Goal: Task Accomplishment & Management: Use online tool/utility

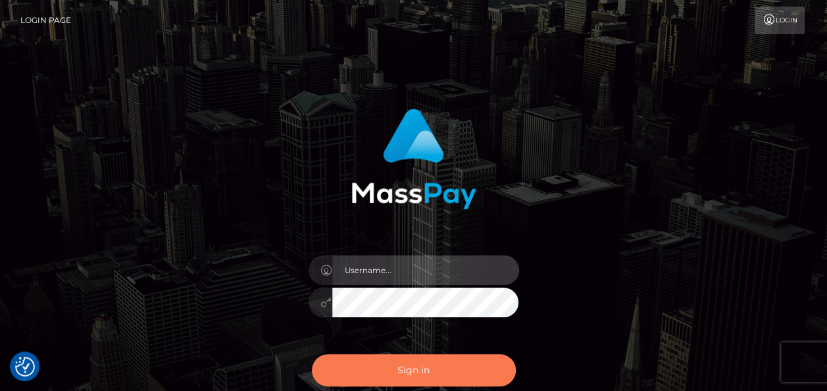
type input "india.of"
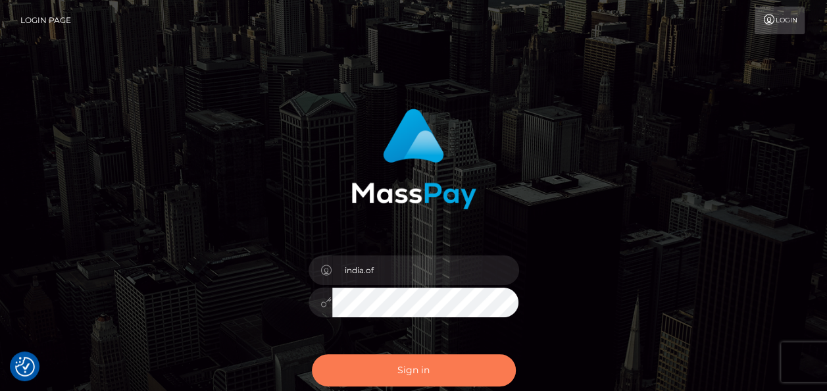
drag, startPoint x: 413, startPoint y: 364, endPoint x: 396, endPoint y: 369, distance: 17.7
click at [412, 364] on button "Sign in" at bounding box center [414, 370] width 204 height 32
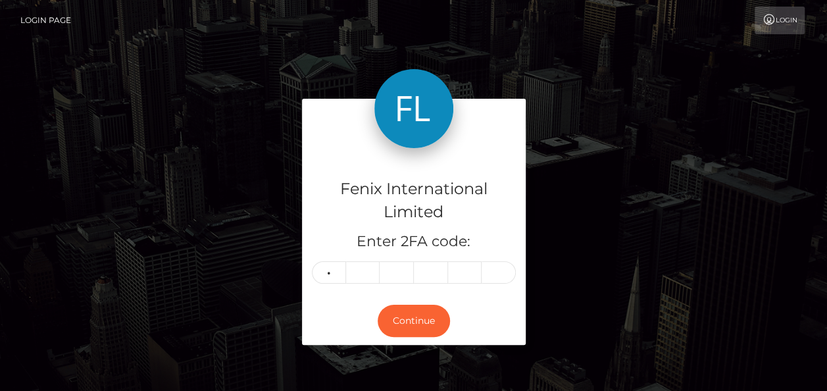
type input "2"
type input "3"
type input "9"
type input "7"
type input "5"
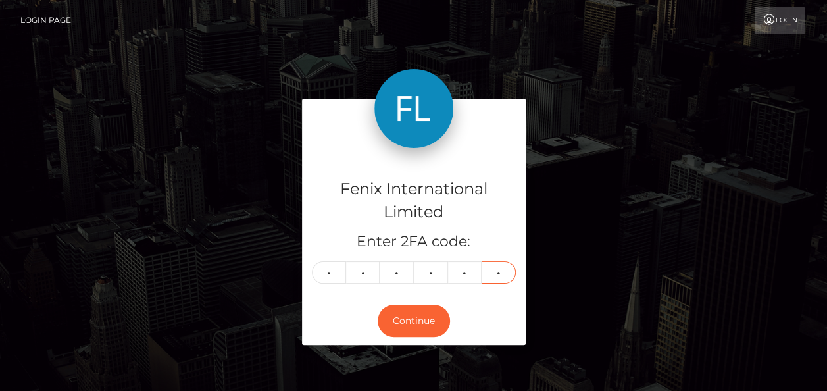
type input "5"
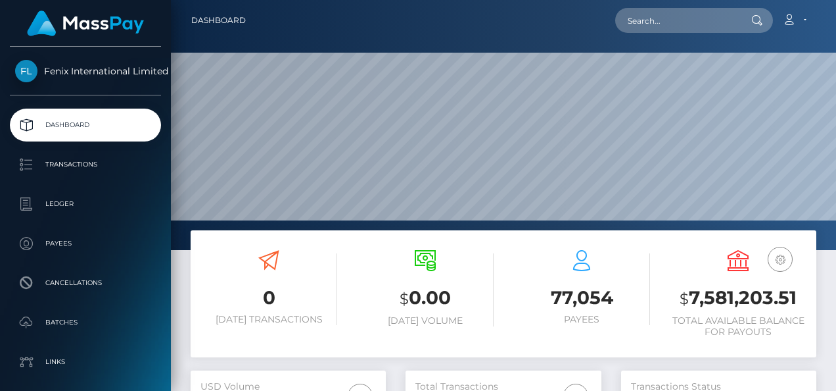
scroll to position [233, 195]
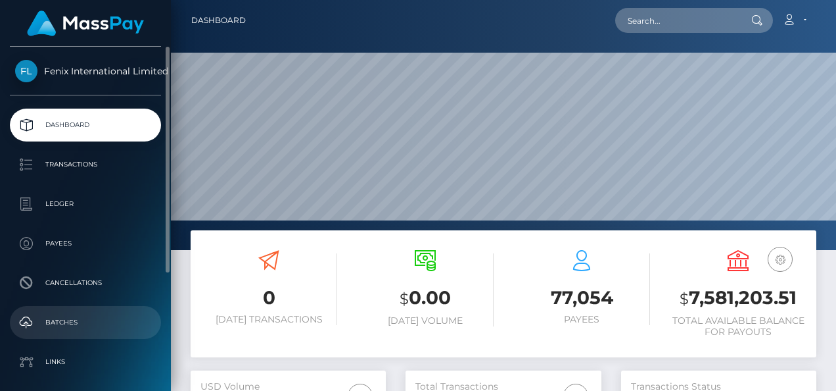
click at [78, 320] on p "Batches" at bounding box center [85, 322] width 141 height 20
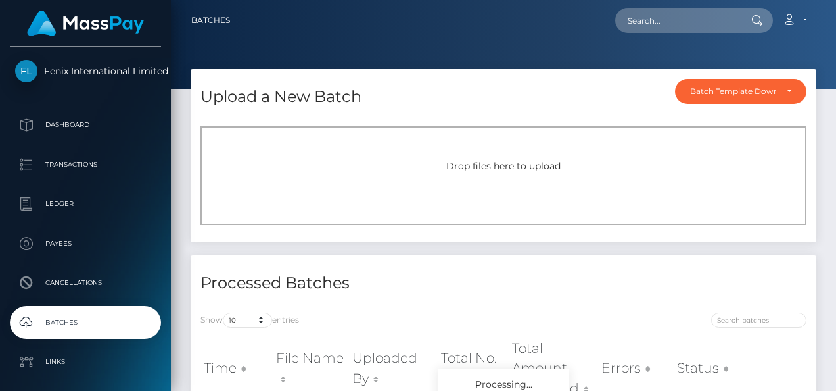
click at [372, 155] on div "Drop files here to upload" at bounding box center [504, 175] width 606 height 99
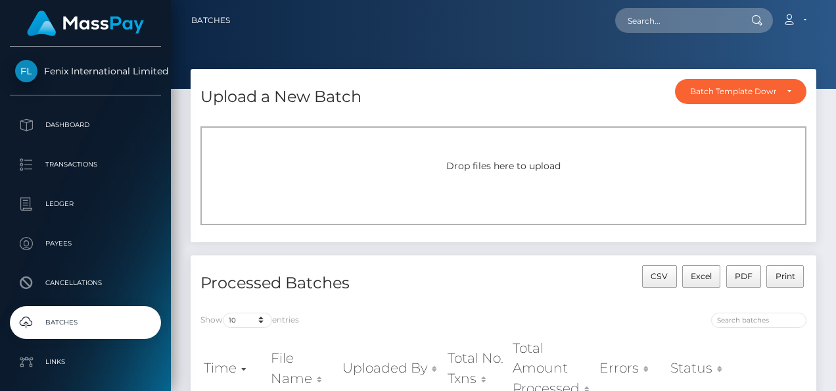
click at [530, 147] on div "Drop files here to upload" at bounding box center [504, 175] width 606 height 99
click at [753, 184] on div "Drop files here to upload" at bounding box center [504, 175] width 606 height 99
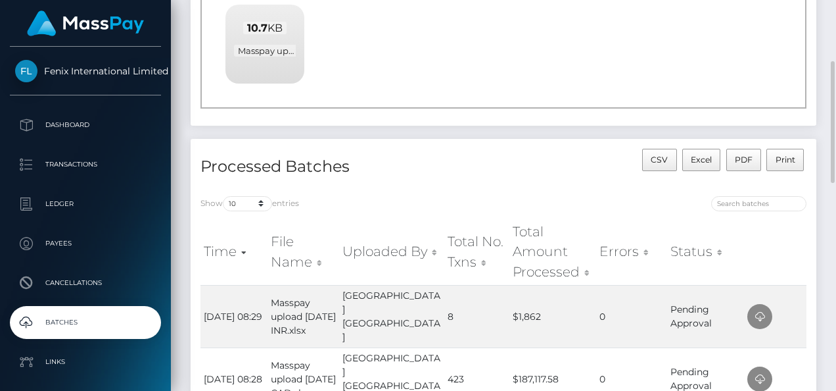
scroll to position [263, 0]
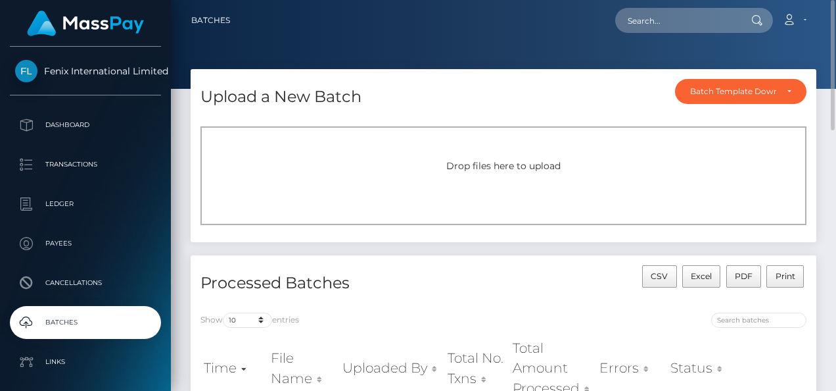
click at [496, 160] on span "Drop files here to upload" at bounding box center [504, 166] width 114 height 12
click at [434, 164] on div "Drop files here to upload" at bounding box center [503, 166] width 577 height 14
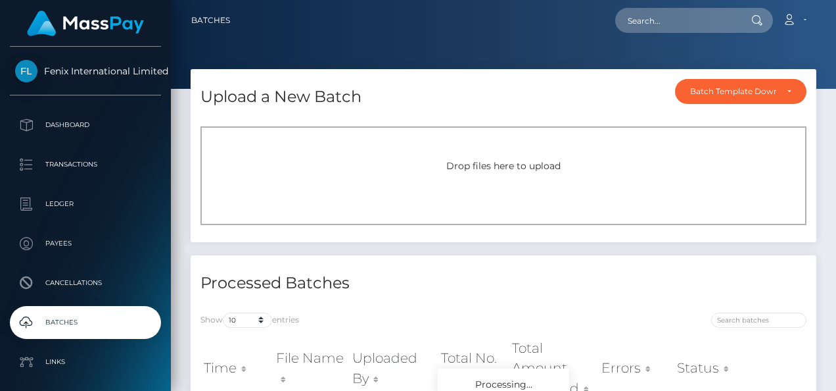
click at [437, 151] on div "Drop files here to upload" at bounding box center [504, 175] width 606 height 99
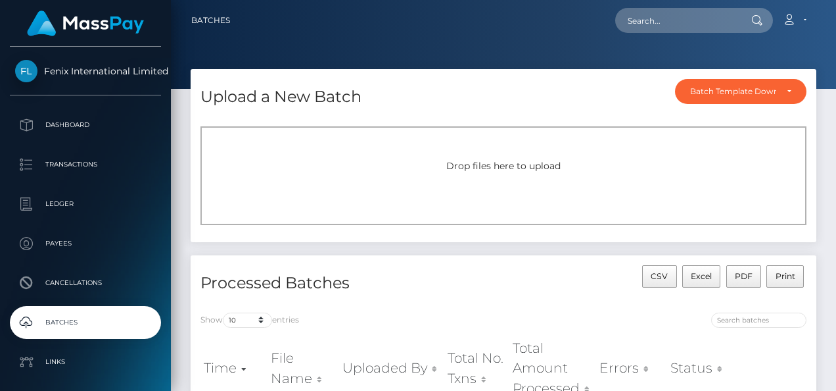
click at [752, 161] on div "Drop files here to upload" at bounding box center [503, 166] width 577 height 14
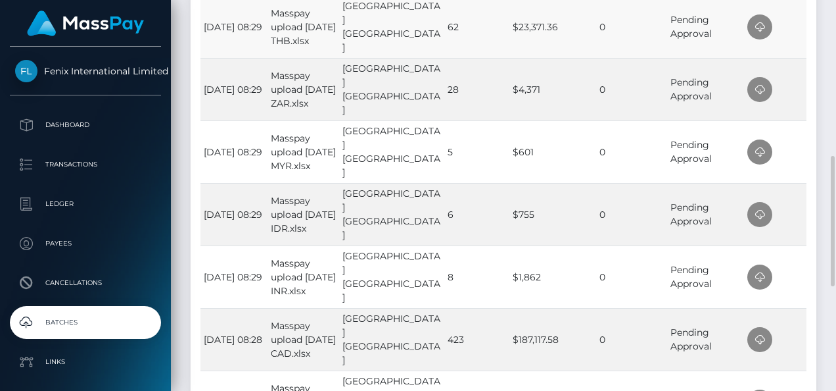
scroll to position [534, 0]
